Goal: Task Accomplishment & Management: Complete application form

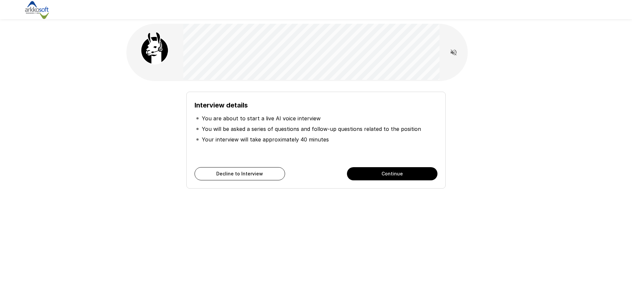
click at [387, 172] on button "Continue" at bounding box center [392, 173] width 91 height 13
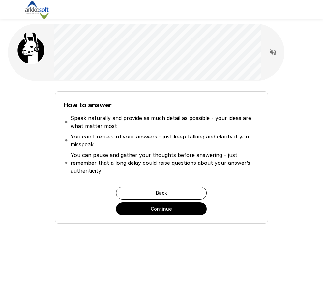
click at [153, 209] on button "Continue" at bounding box center [161, 209] width 91 height 13
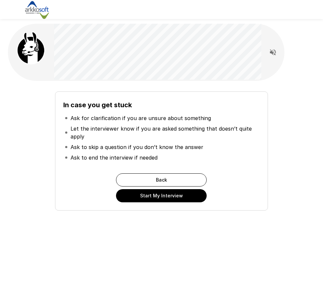
click at [18, 189] on div "In case you get stuck Ask for clarification if you are unsure about something L…" at bounding box center [162, 148] width 302 height 124
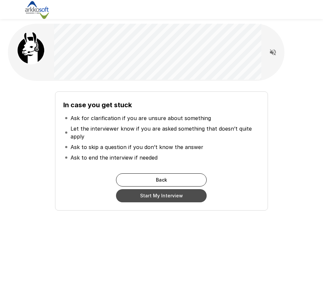
click at [139, 197] on button "Start My Interview" at bounding box center [161, 195] width 91 height 13
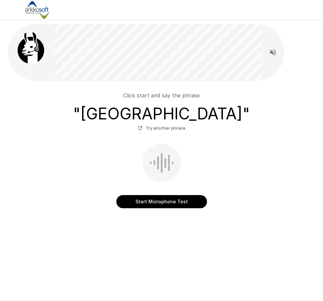
click at [166, 199] on button "Start Microphone Test" at bounding box center [161, 201] width 91 height 13
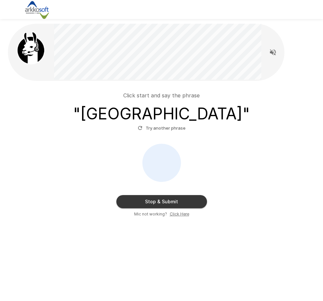
click at [166, 199] on button "Stop & Submit" at bounding box center [161, 201] width 91 height 13
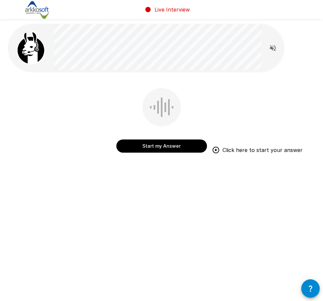
click at [157, 147] on button "Start my Answer" at bounding box center [161, 146] width 91 height 13
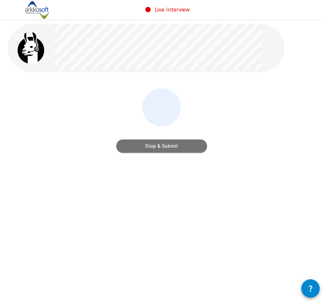
click at [159, 150] on button "Stop & Submit" at bounding box center [161, 146] width 91 height 13
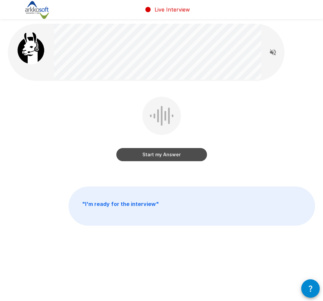
click at [156, 157] on button "Start my Answer" at bounding box center [161, 154] width 91 height 13
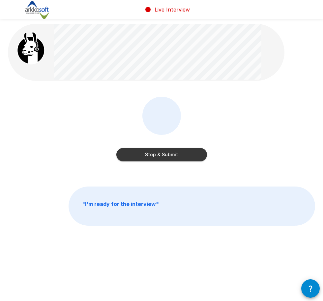
click at [176, 156] on button "Stop & Submit" at bounding box center [161, 154] width 91 height 13
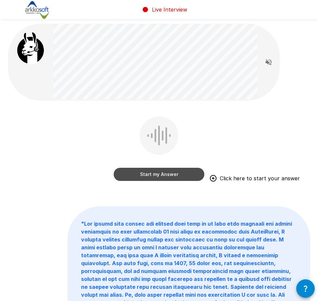
click at [156, 176] on button "Start my Answer" at bounding box center [159, 174] width 91 height 13
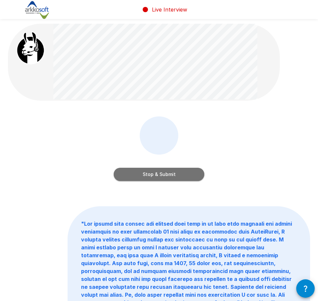
click at [166, 176] on button "Stop & Submit" at bounding box center [159, 174] width 91 height 13
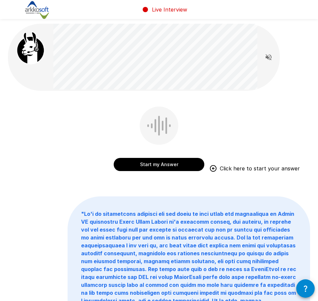
click at [155, 164] on button "Start my Answer" at bounding box center [159, 164] width 91 height 13
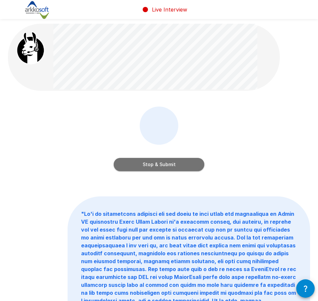
click at [161, 167] on button "Stop & Submit" at bounding box center [159, 164] width 91 height 13
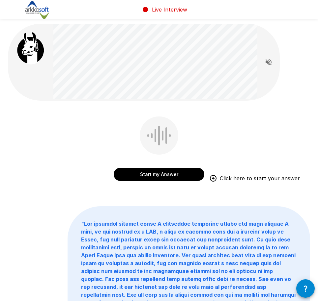
click at [148, 176] on button "Start my Answer" at bounding box center [159, 174] width 91 height 13
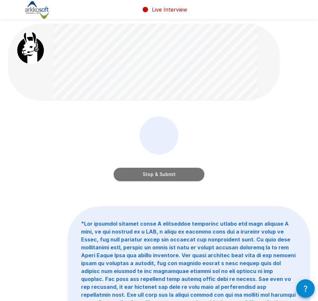
click at [148, 176] on button "Stop & Submit" at bounding box center [159, 174] width 91 height 13
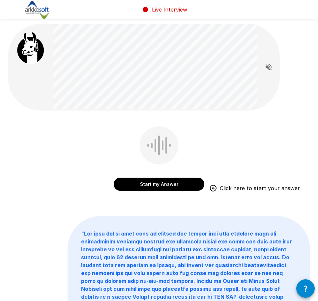
click at [154, 182] on button "Start my Answer" at bounding box center [159, 184] width 91 height 13
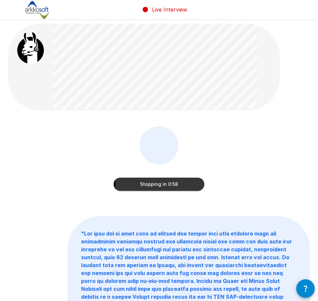
click at [127, 186] on button "Stopping in 0:58" at bounding box center [159, 184] width 91 height 13
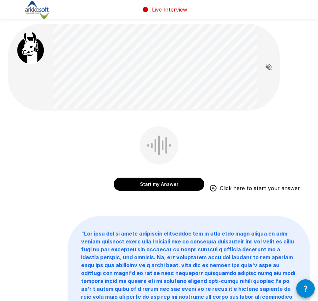
click at [158, 186] on button "Start my Answer" at bounding box center [159, 184] width 91 height 13
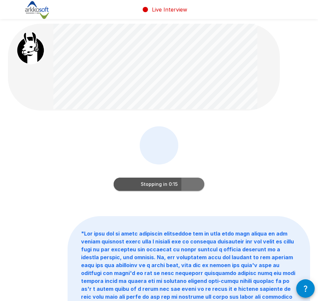
click at [176, 183] on button "Stopping in 0:15" at bounding box center [159, 184] width 91 height 13
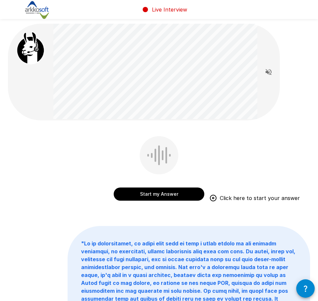
click at [153, 196] on button "Start my Answer" at bounding box center [159, 194] width 91 height 13
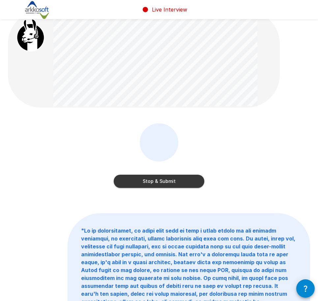
scroll to position [14, 0]
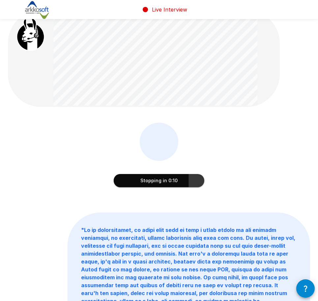
click at [167, 178] on button "Stopping in 0:10" at bounding box center [159, 180] width 91 height 13
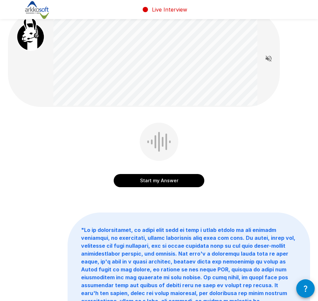
scroll to position [0, 0]
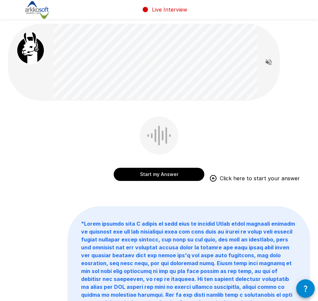
click at [163, 171] on button "Start my Answer" at bounding box center [159, 174] width 91 height 13
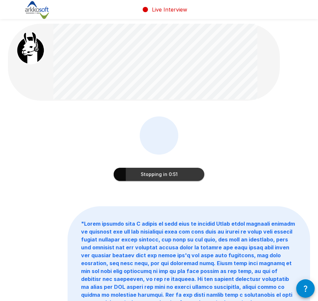
click at [145, 169] on button "Stopping in 0:51" at bounding box center [159, 174] width 91 height 13
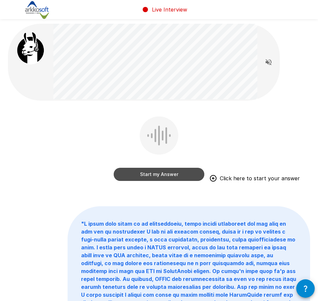
click at [164, 173] on button "Start my Answer" at bounding box center [159, 174] width 91 height 13
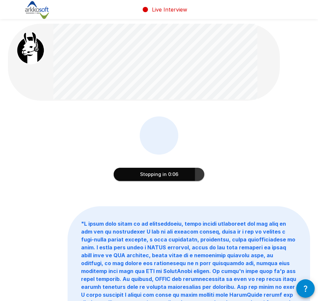
click at [155, 172] on button "Stopping in 0:06" at bounding box center [159, 174] width 91 height 13
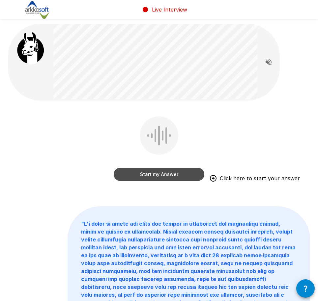
click at [156, 174] on button "Start my Answer" at bounding box center [159, 174] width 91 height 13
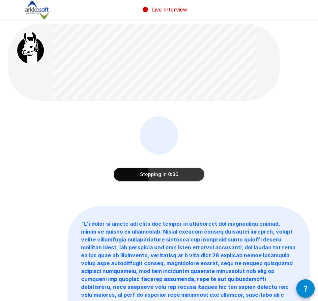
click at [255, 147] on div "Stopping in 0:36" at bounding box center [159, 154] width 302 height 74
click at [166, 177] on button "Stopping in 0:11" at bounding box center [159, 174] width 91 height 13
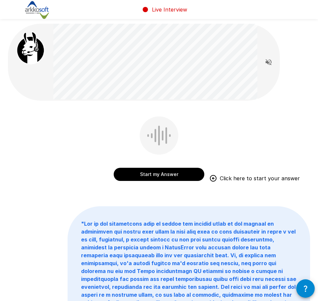
click at [166, 173] on button "Start my Answer" at bounding box center [159, 174] width 91 height 13
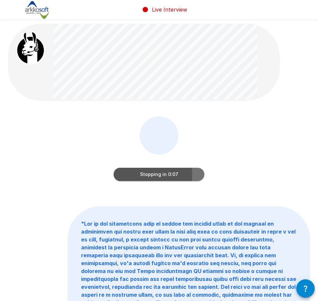
click at [160, 173] on button "Stopping in 0:07" at bounding box center [159, 174] width 91 height 13
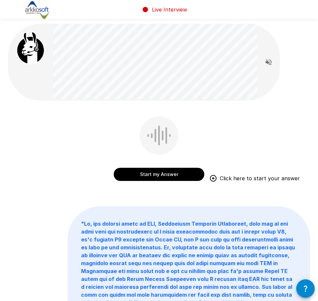
click at [165, 173] on button "Start my Answer" at bounding box center [159, 174] width 91 height 13
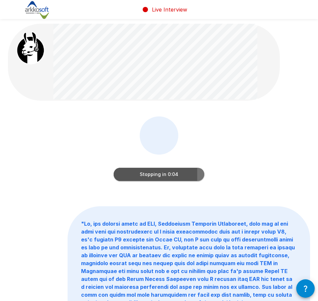
click at [158, 177] on button "Stopping in 0:04" at bounding box center [159, 174] width 91 height 13
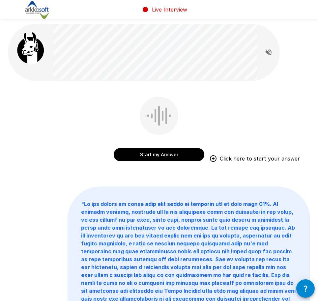
click at [156, 155] on button "Start my Answer" at bounding box center [159, 154] width 91 height 13
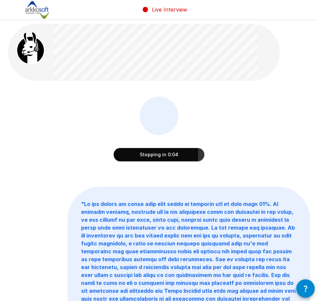
click at [139, 154] on button "Stopping in 0:04" at bounding box center [159, 154] width 91 height 13
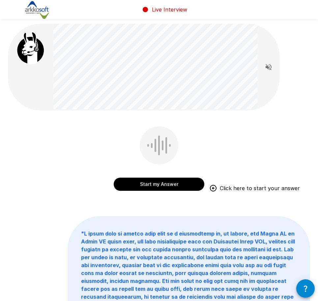
click at [159, 184] on button "Start my Answer" at bounding box center [159, 184] width 91 height 13
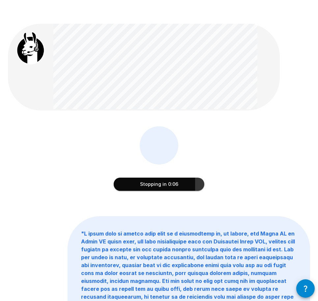
scroll to position [33, 0]
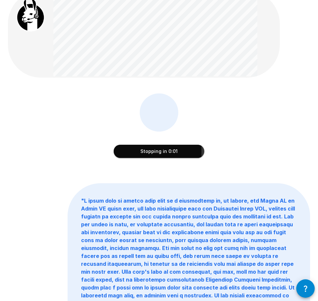
click at [148, 154] on button "Stopping in 0:01" at bounding box center [159, 151] width 91 height 13
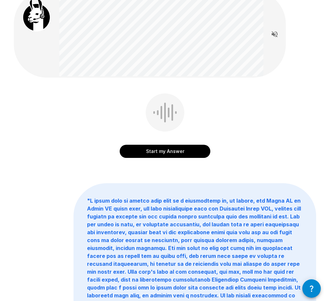
scroll to position [0, 0]
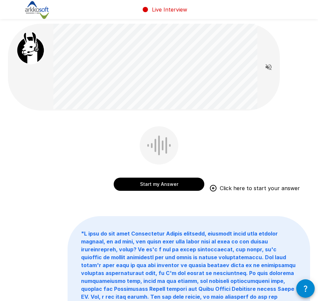
click at [156, 186] on button "Start my Answer" at bounding box center [159, 184] width 91 height 13
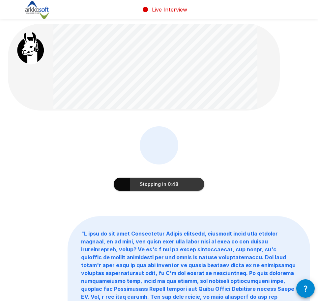
click at [147, 186] on button "Stopping in 0:48" at bounding box center [159, 184] width 91 height 13
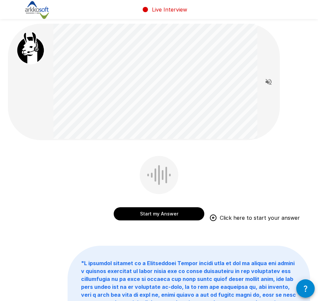
click at [146, 216] on button "Start my Answer" at bounding box center [159, 213] width 91 height 13
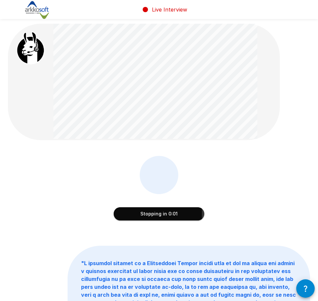
click at [146, 215] on button "Stopping in 0:01" at bounding box center [159, 213] width 91 height 13
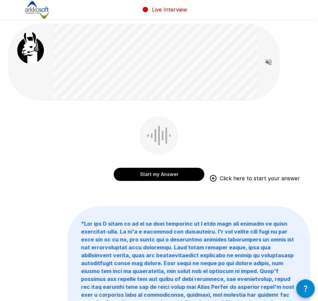
click at [158, 175] on button "Start my Answer" at bounding box center [159, 174] width 91 height 13
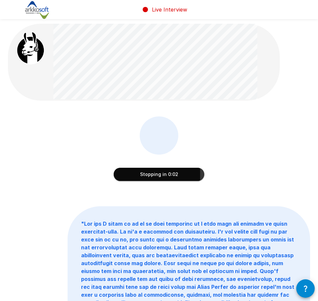
click at [137, 173] on button "Stopping in 0:02" at bounding box center [159, 174] width 91 height 13
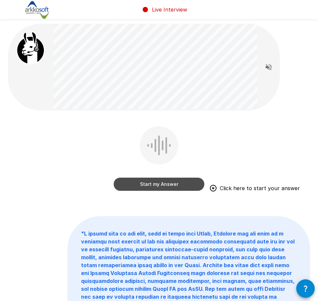
click at [163, 183] on button "Start my Answer" at bounding box center [159, 184] width 91 height 13
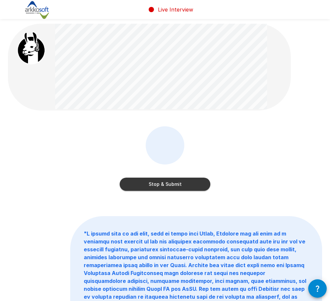
click at [171, 181] on button "Stop & Submit" at bounding box center [165, 184] width 91 height 13
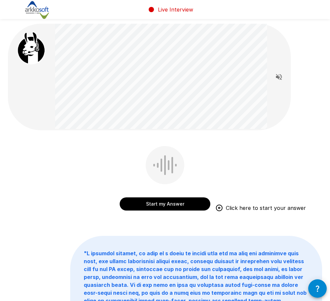
click at [158, 203] on button "Start my Answer" at bounding box center [165, 204] width 91 height 13
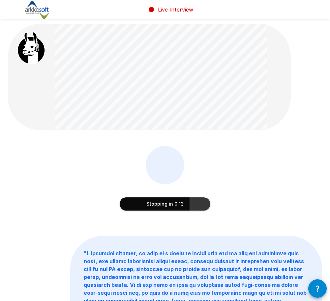
scroll to position [66, 0]
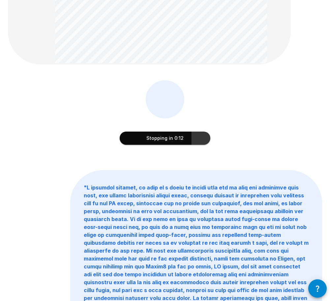
click at [178, 139] on button "Stopping in 0:12" at bounding box center [165, 138] width 91 height 13
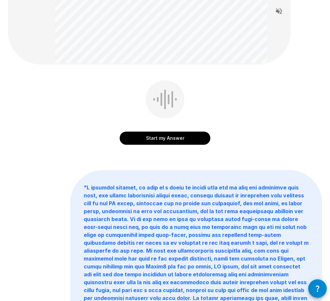
scroll to position [0, 0]
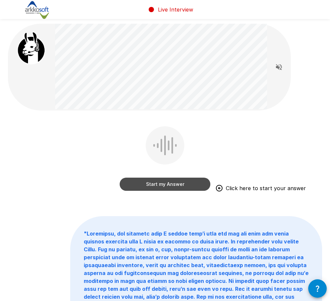
click at [152, 186] on button "Start my Answer" at bounding box center [165, 184] width 91 height 13
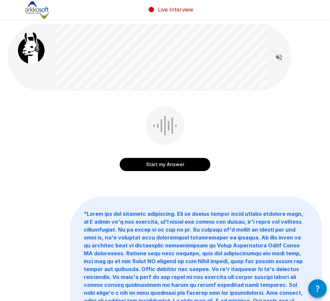
click at [159, 165] on button "Start my Answer" at bounding box center [165, 164] width 91 height 13
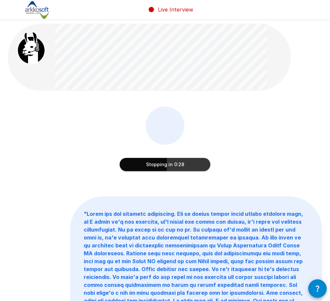
click at [157, 169] on button "Stopping in 0:28" at bounding box center [165, 164] width 91 height 13
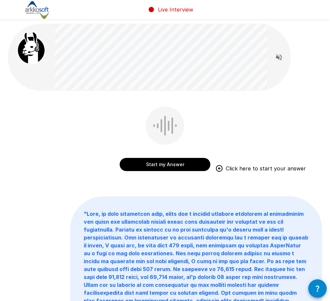
click at [168, 163] on button "Start my Answer" at bounding box center [165, 164] width 91 height 13
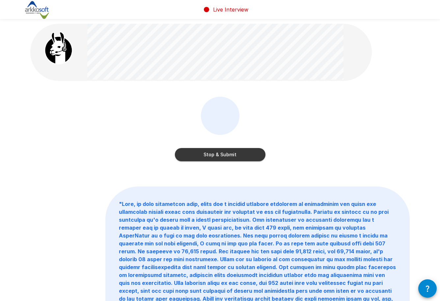
click at [45, 103] on div "Stop & Submit" at bounding box center [219, 134] width 379 height 74
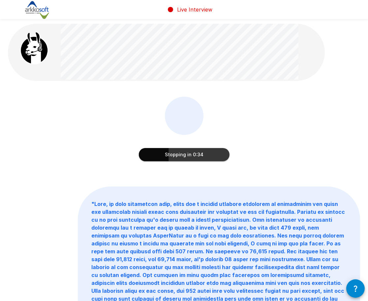
click at [158, 157] on button "Stopping in 0:34" at bounding box center [184, 154] width 91 height 13
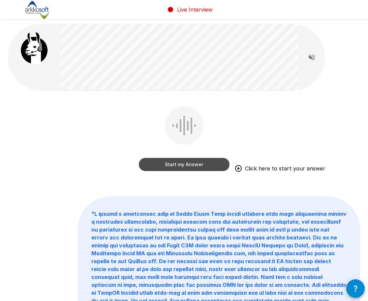
click at [185, 162] on button "Start my Answer" at bounding box center [184, 164] width 91 height 13
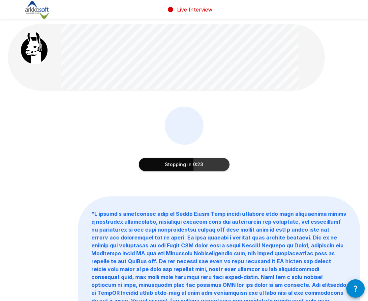
click at [168, 168] on button "Stopping in 0:23" at bounding box center [184, 164] width 91 height 13
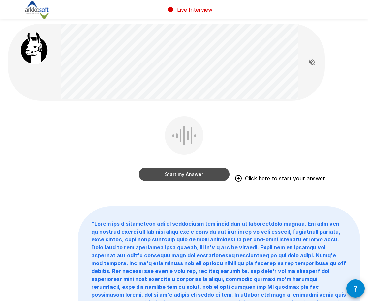
click at [185, 177] on button "Start my Answer" at bounding box center [184, 174] width 91 height 13
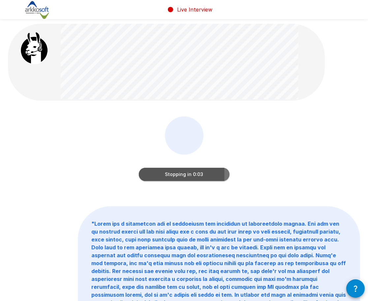
click at [168, 176] on button "Stopping in 0:03" at bounding box center [184, 174] width 91 height 13
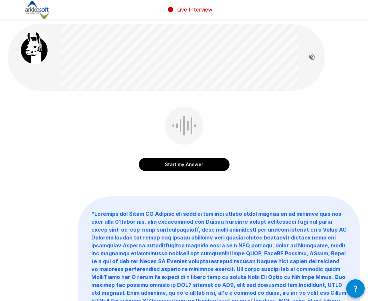
scroll to position [33, 0]
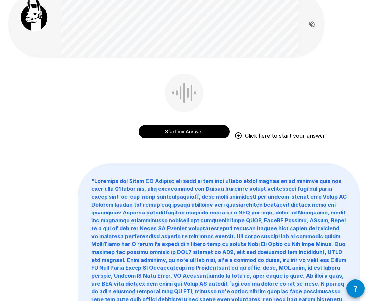
click at [172, 133] on button "Start my Answer" at bounding box center [184, 131] width 91 height 13
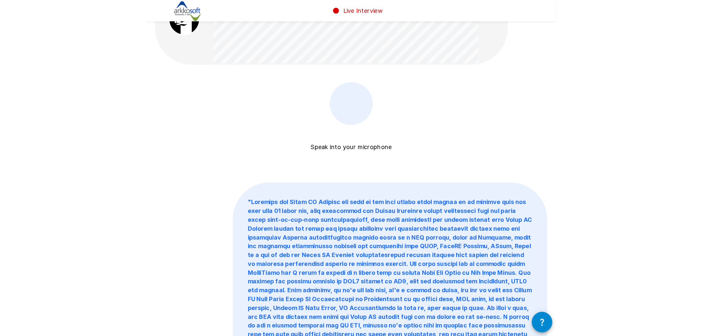
scroll to position [0, 0]
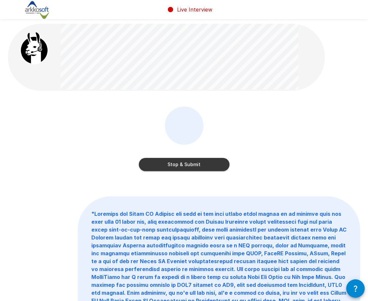
click at [172, 164] on button "Stop & Submit" at bounding box center [184, 164] width 91 height 13
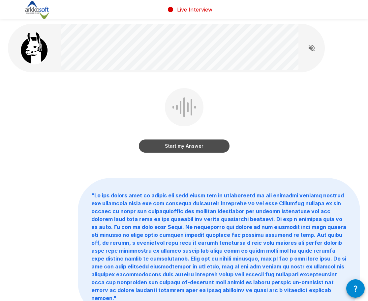
click at [177, 146] on button "Start my Answer" at bounding box center [184, 146] width 91 height 13
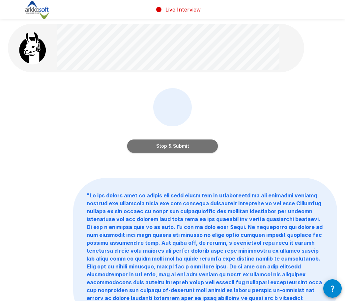
click at [154, 150] on button "Stop & Submit" at bounding box center [172, 146] width 91 height 13
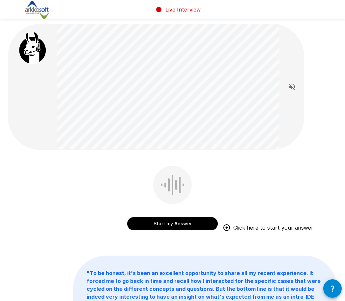
click at [168, 222] on button "Start my Answer" at bounding box center [172, 223] width 91 height 13
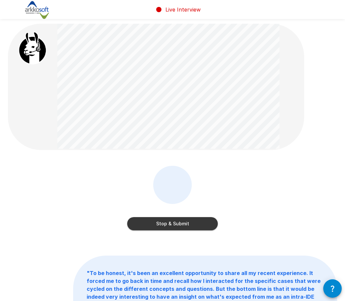
click at [171, 225] on button "Stop & Submit" at bounding box center [172, 223] width 91 height 13
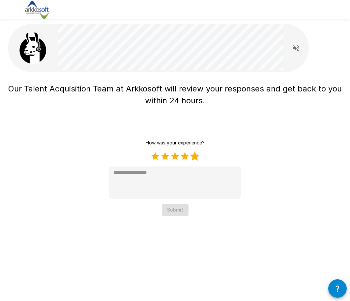
click at [192, 158] on label "5 Stars" at bounding box center [195, 156] width 10 height 10
type textarea "*"
click at [177, 211] on button "Submit" at bounding box center [175, 210] width 27 height 12
